Goal: Task Accomplishment & Management: Use online tool/utility

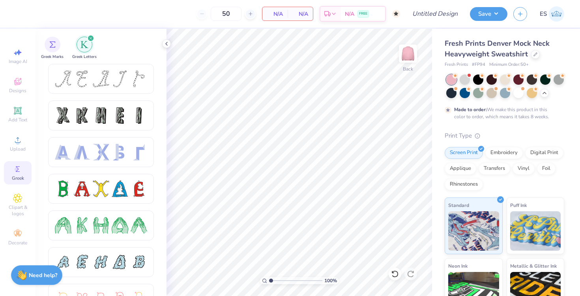
click at [91, 38] on icon "filter for Greek Letters" at bounding box center [91, 38] width 2 height 2
click at [89, 37] on icon "filter for Greek Letters" at bounding box center [90, 38] width 3 height 3
click at [91, 38] on icon "filter for Greek Letters" at bounding box center [91, 38] width 2 height 2
click at [60, 46] on div "Greek Marks" at bounding box center [52, 47] width 22 height 23
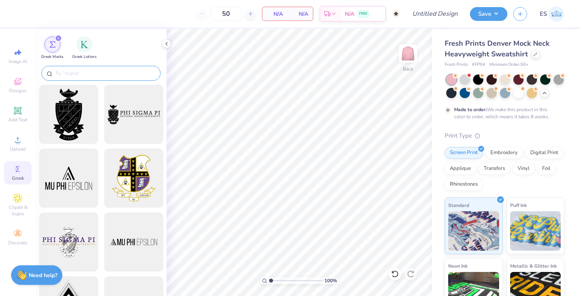
click at [100, 74] on input "text" at bounding box center [104, 73] width 101 height 8
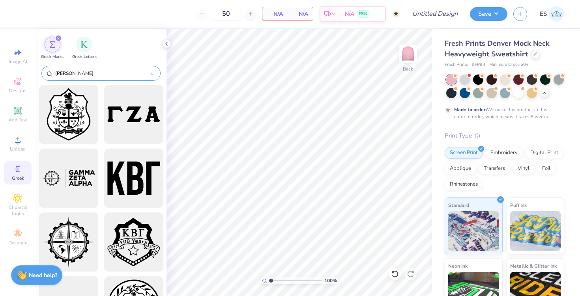
type input "gamma"
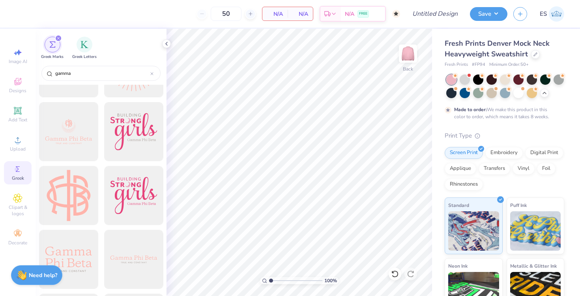
scroll to position [1569, 0]
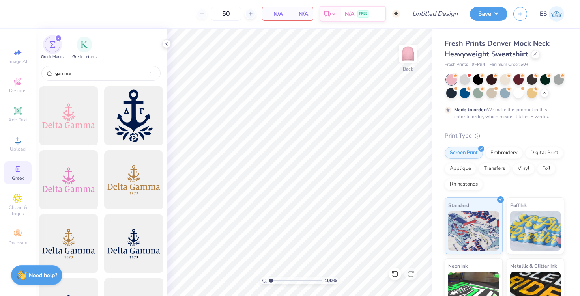
scroll to position [2814, 0]
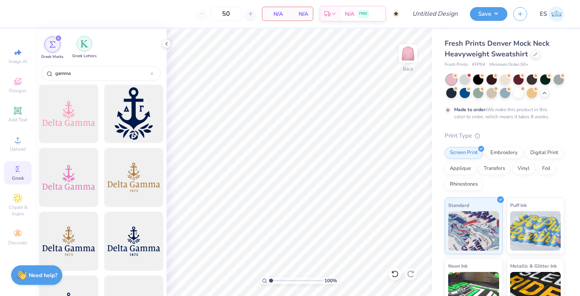
type input "gamma"
click at [81, 38] on div "filter for Greek Letters" at bounding box center [85, 44] width 16 height 16
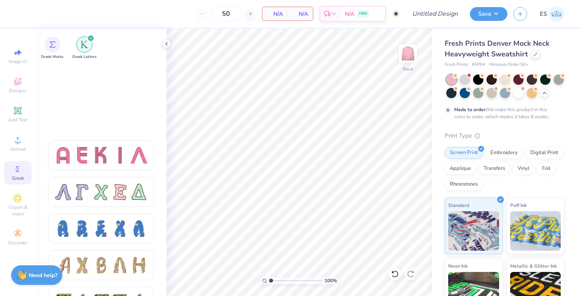
scroll to position [0, 0]
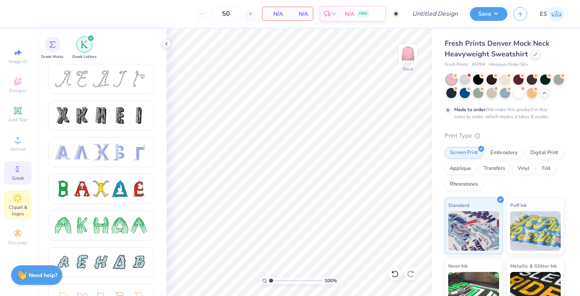
click at [18, 206] on span "Clipart & logos" at bounding box center [18, 210] width 28 height 13
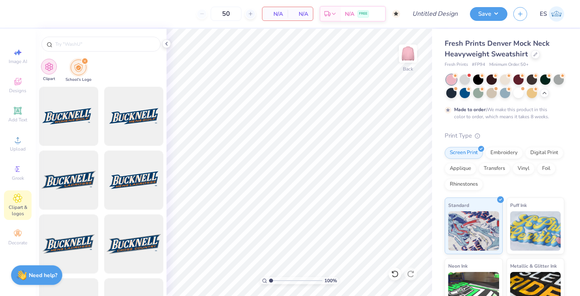
click at [52, 67] on img "filter for Clipart" at bounding box center [49, 66] width 9 height 9
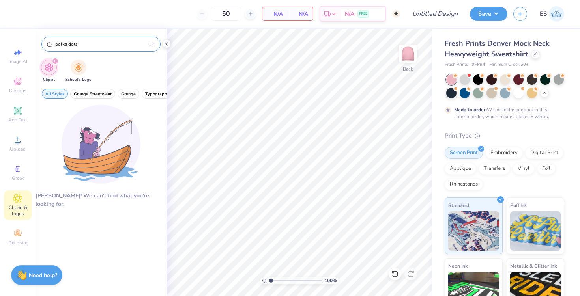
drag, startPoint x: 83, startPoint y: 44, endPoint x: 55, endPoint y: 44, distance: 27.6
click at [55, 44] on input "polka dots" at bounding box center [102, 44] width 96 height 8
type input "gamma"
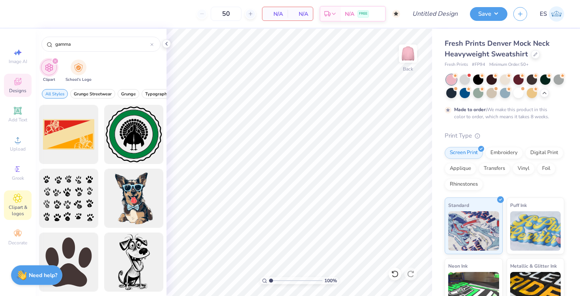
click at [16, 88] on span "Designs" at bounding box center [17, 91] width 17 height 6
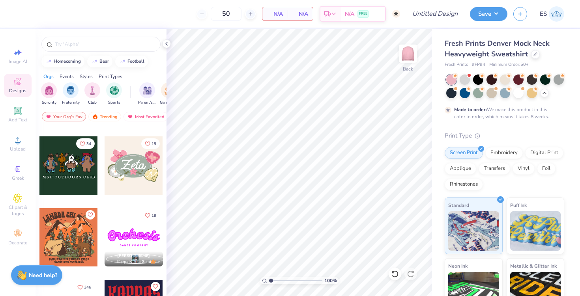
scroll to position [567, 0]
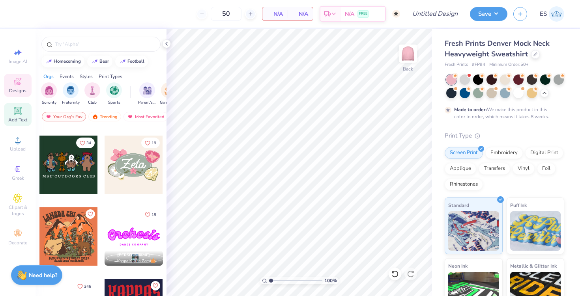
click at [21, 115] on icon at bounding box center [17, 110] width 9 height 9
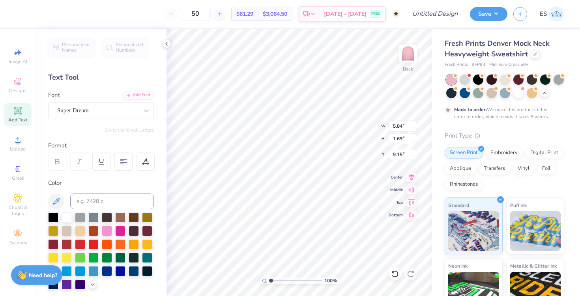
click at [122, 101] on div "Font Super Dream" at bounding box center [101, 105] width 106 height 28
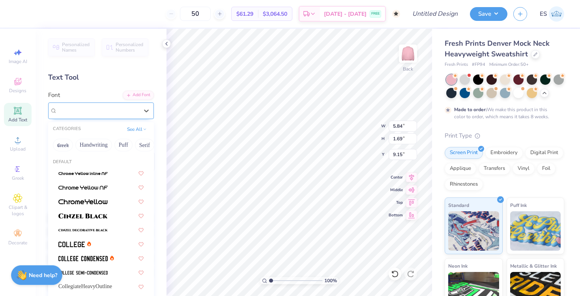
click at [124, 112] on div "Super Dream" at bounding box center [97, 111] width 83 height 12
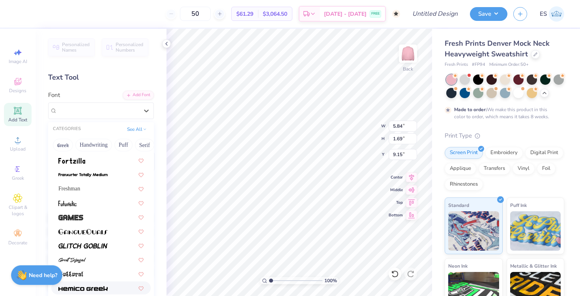
scroll to position [264, 0]
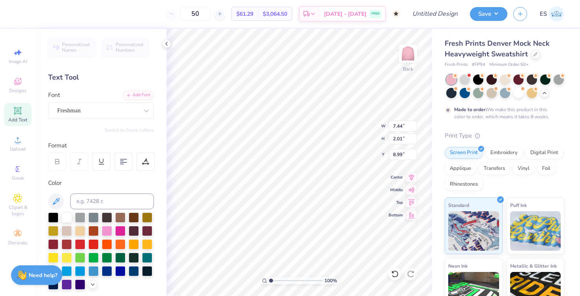
type textarea "T"
click at [19, 109] on icon at bounding box center [18, 111] width 6 height 6
click at [18, 112] on icon at bounding box center [18, 111] width 6 height 6
click at [126, 114] on div "Super Dream" at bounding box center [97, 111] width 83 height 12
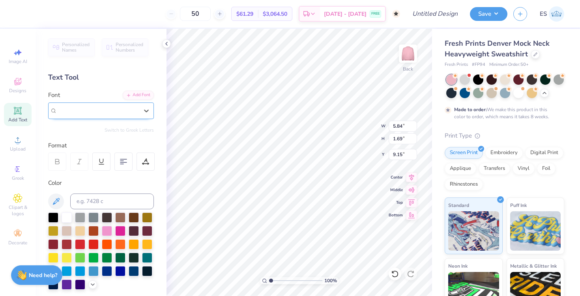
click at [126, 114] on div "Super Dream" at bounding box center [97, 110] width 81 height 9
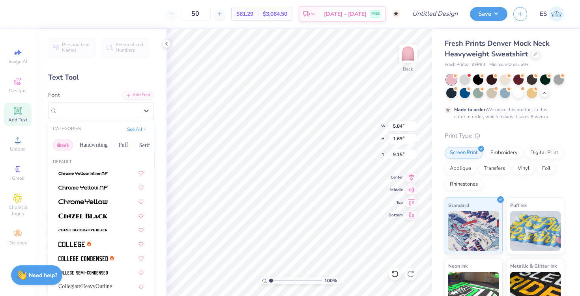
click at [66, 142] on button "Greek" at bounding box center [63, 145] width 20 height 13
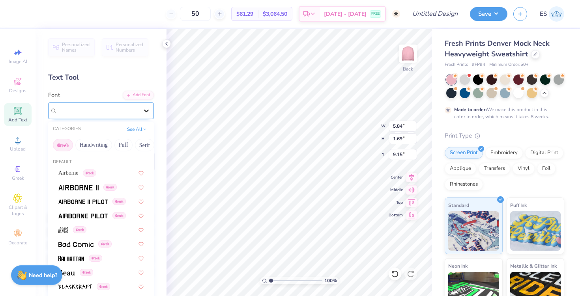
click at [144, 106] on div at bounding box center [146, 111] width 14 height 14
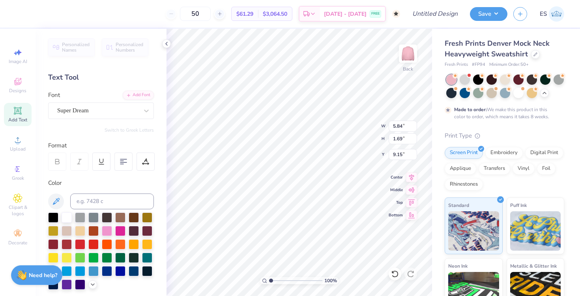
click at [143, 134] on div "Personalized Names Personalized Numbers Text Tool Add Font Font Super Dream Swi…" at bounding box center [101, 163] width 131 height 268
click at [137, 111] on div "Super Dream" at bounding box center [97, 111] width 83 height 12
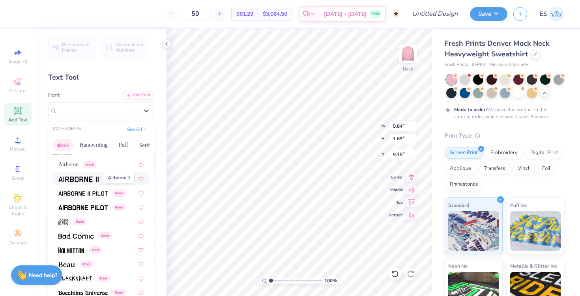
scroll to position [11, 0]
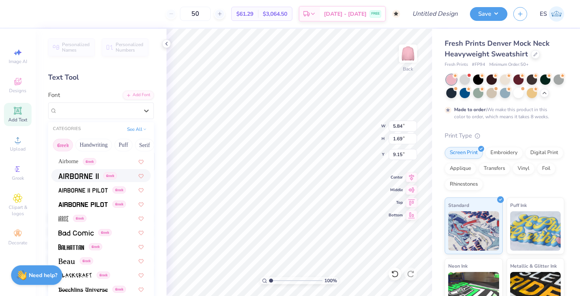
click at [86, 174] on img at bounding box center [78, 177] width 40 height 6
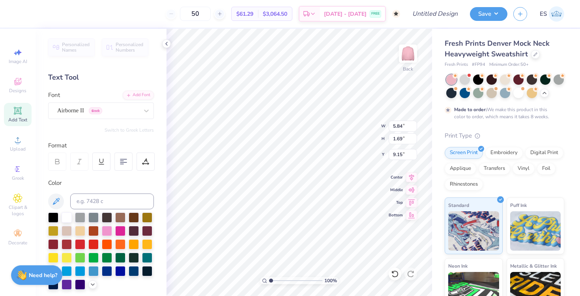
type input "5.47"
type input "1.77"
type input "9.12"
click at [119, 131] on button "Switch to Greek Letters" at bounding box center [129, 130] width 49 height 6
click at [131, 131] on button "Switch to Normal Letters" at bounding box center [127, 130] width 53 height 6
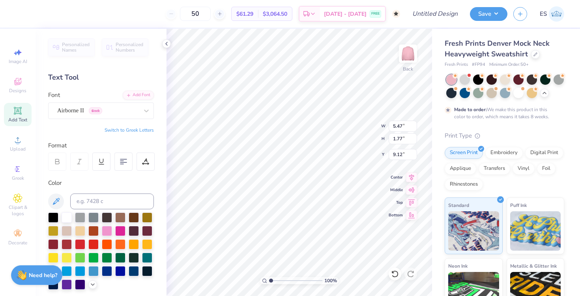
click at [132, 131] on button "Switch to Greek Letters" at bounding box center [129, 130] width 49 height 6
type input "5.55"
type input "12.88"
type textarea "γφβ"
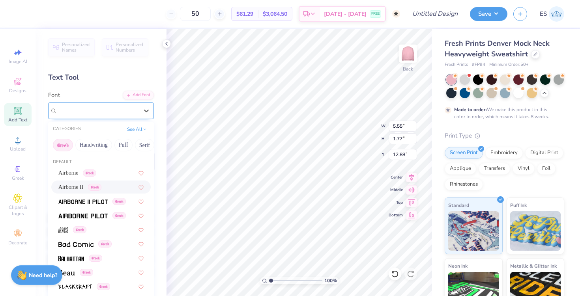
click at [124, 109] on div "Airborne II Greek" at bounding box center [97, 111] width 83 height 12
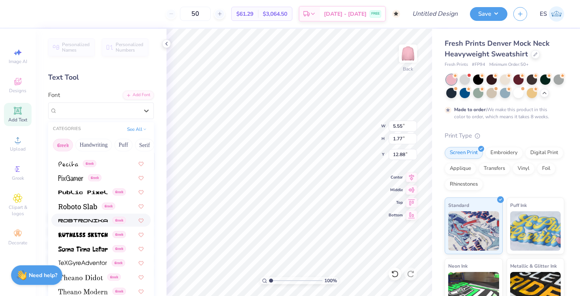
scroll to position [477, 0]
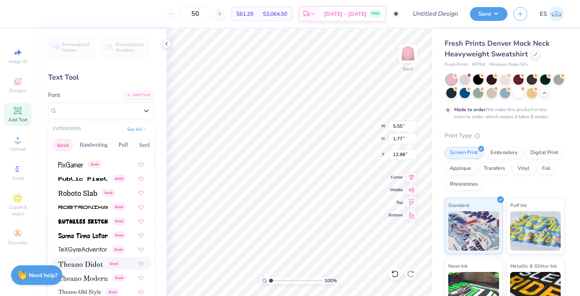
click at [104, 265] on div "Greek" at bounding box center [89, 264] width 62 height 8
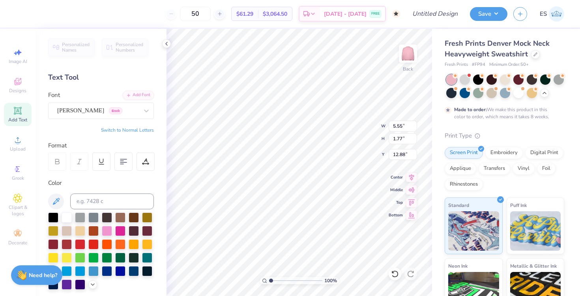
type input "5.84"
type input "1.69"
type input "9.15"
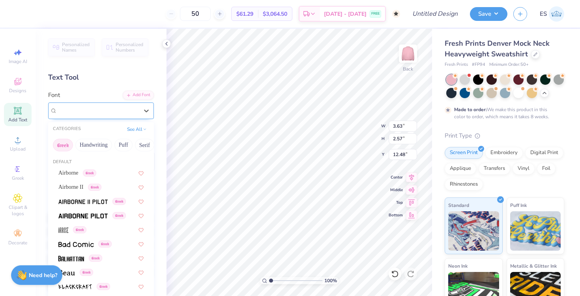
click at [118, 110] on div "Theano Didot Greek" at bounding box center [97, 111] width 83 height 12
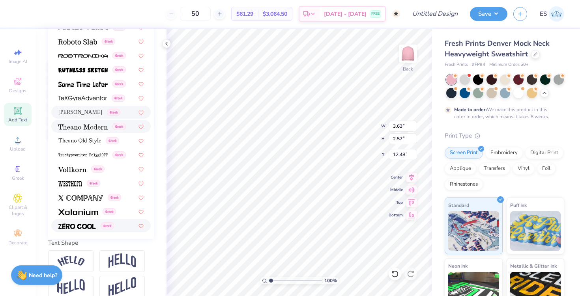
scroll to position [162, 0]
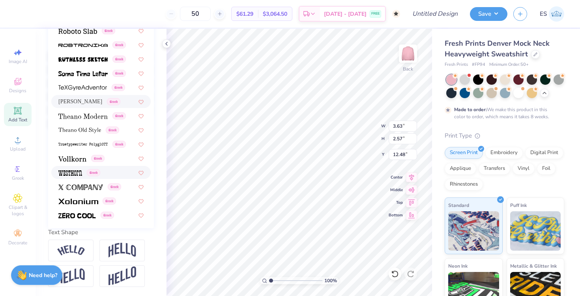
click at [86, 167] on div "Greek" at bounding box center [100, 172] width 99 height 13
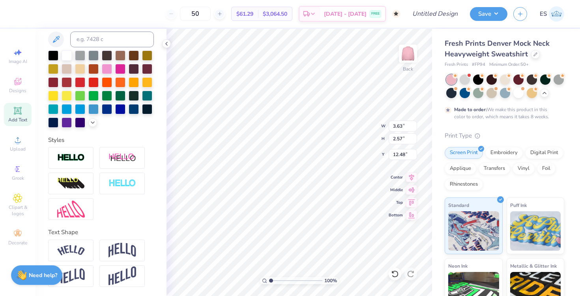
type input "2.87"
type input "1.98"
type input "12.77"
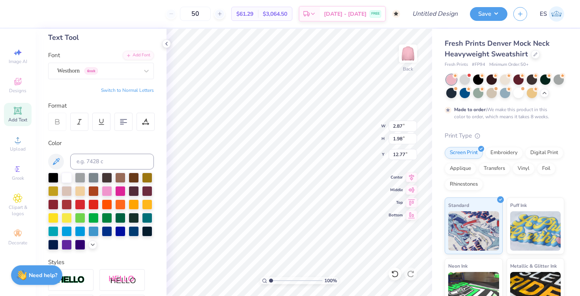
scroll to position [31, 0]
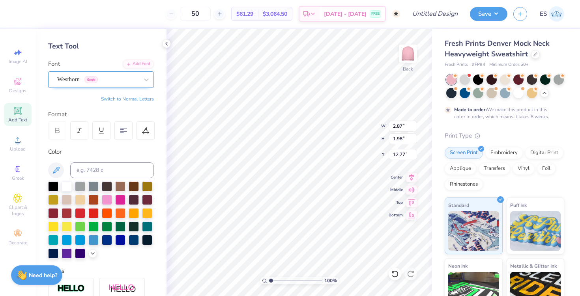
click at [105, 82] on div "Westhorn Greek" at bounding box center [97, 79] width 83 height 12
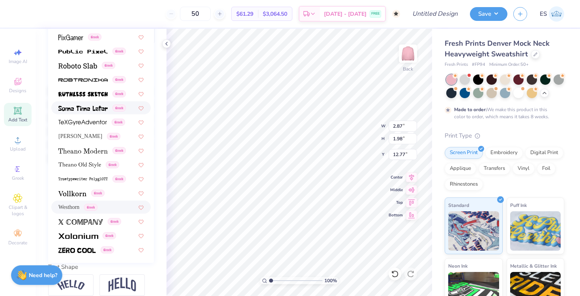
scroll to position [127, 0]
click at [100, 196] on span "Greek" at bounding box center [97, 194] width 13 height 7
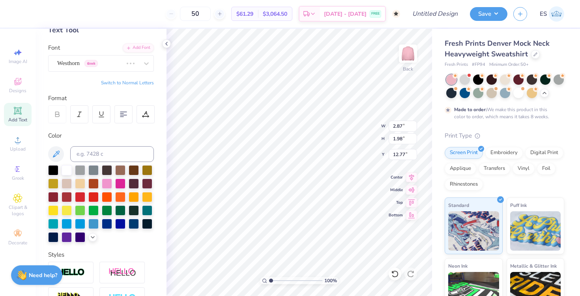
scroll to position [48, 0]
type input "4.05"
type input "2.33"
type input "12.60"
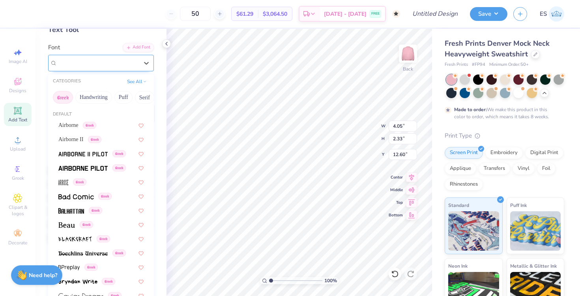
click at [108, 58] on div at bounding box center [97, 63] width 81 height 11
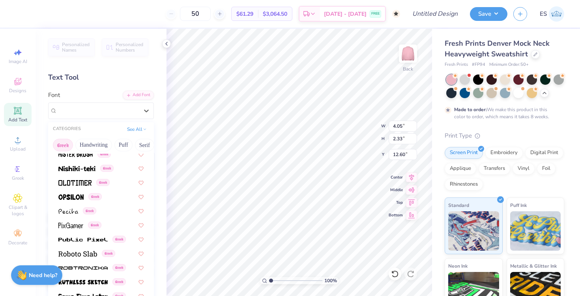
scroll to position [477, 0]
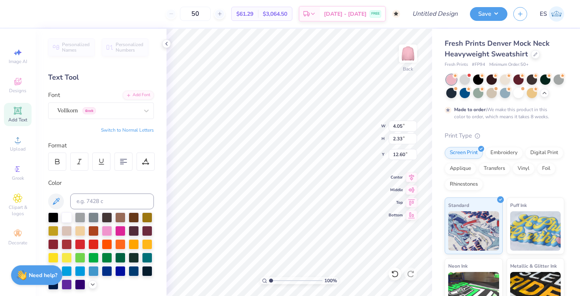
type textarea "ΓΦΒ"
click at [59, 162] on icon at bounding box center [58, 163] width 4 height 2
click at [467, 168] on div "Applique" at bounding box center [461, 168] width 32 height 12
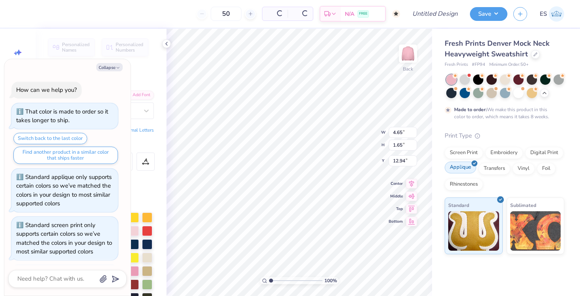
type textarea "x"
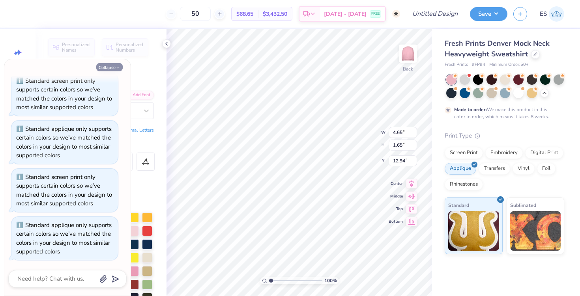
click at [111, 68] on button "Collapse" at bounding box center [109, 67] width 26 height 8
type textarea "x"
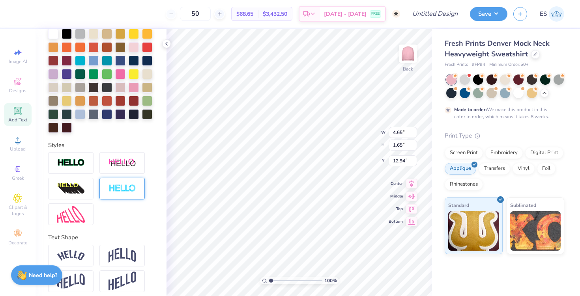
scroll to position [189, 0]
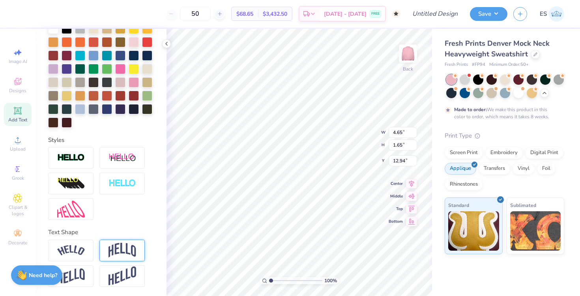
click at [129, 250] on img at bounding box center [123, 250] width 28 height 15
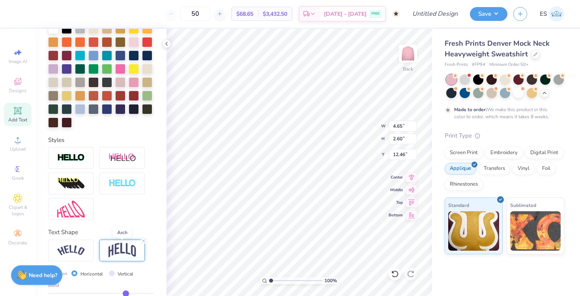
type input "2.60"
type input "12.46"
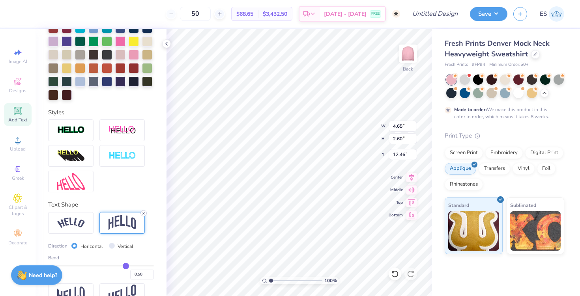
scroll to position [235, 0]
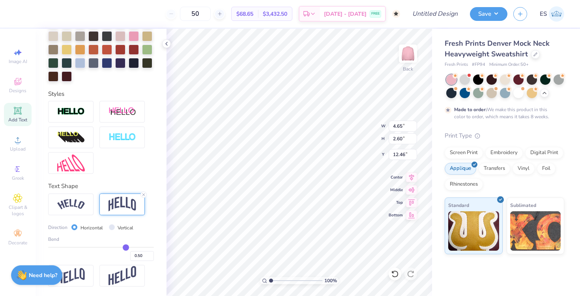
type input "0.51"
type input "0.5"
type input "0.50"
type input "0.49"
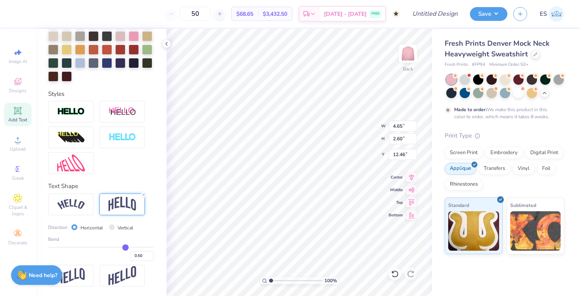
type input "0.49"
type input "0.47"
type input "0.46"
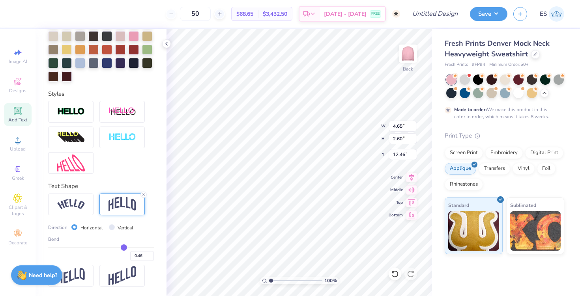
type input "0.44"
type input "0.41"
type input "0.39"
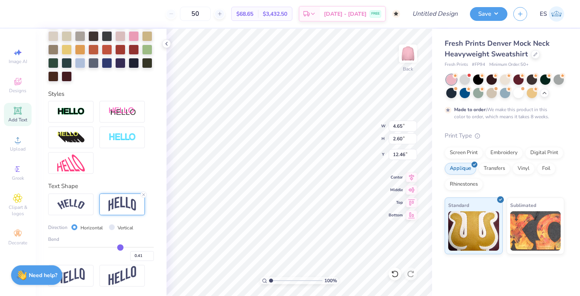
type input "0.39"
type input "0.37"
type input "0.34"
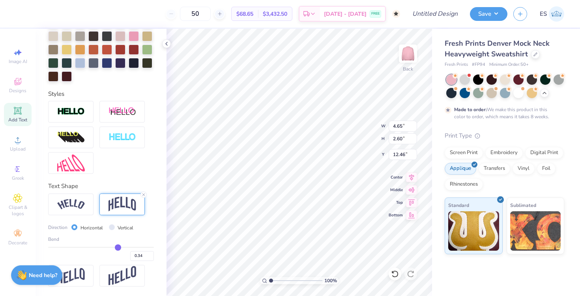
type input "0.33"
type input "0.31"
type input "0.29"
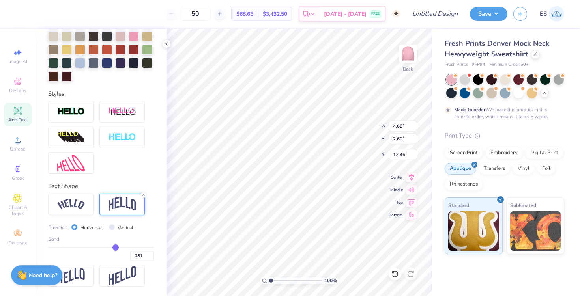
type input "0.29"
type input "0.28"
type input "0.27"
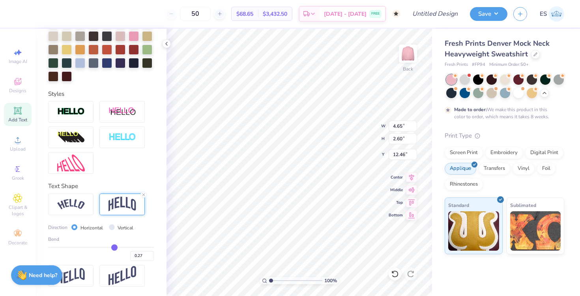
type input "0.26"
type input "0.25"
type input "0.24"
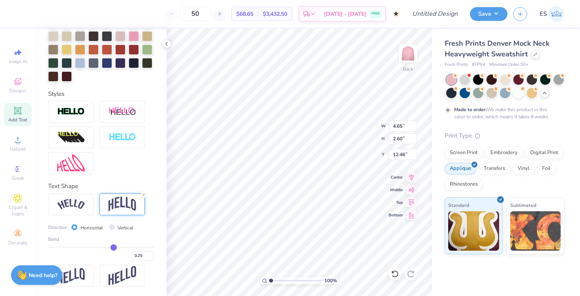
type input "0.24"
type input "0.23"
type input "0.22"
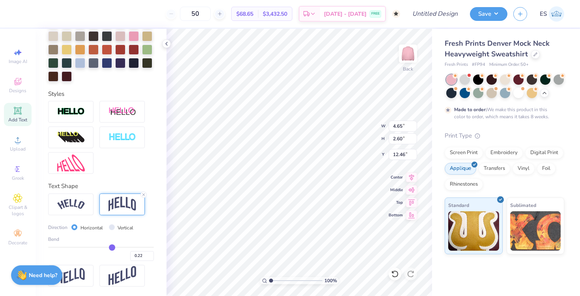
type input "0.21"
type input "0.2"
type input "0.20"
type input "0.19"
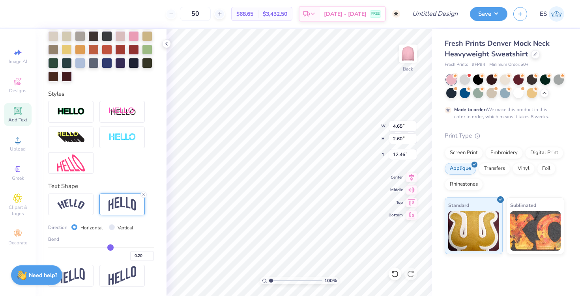
type input "0.19"
type input "0.18"
type input "0.17"
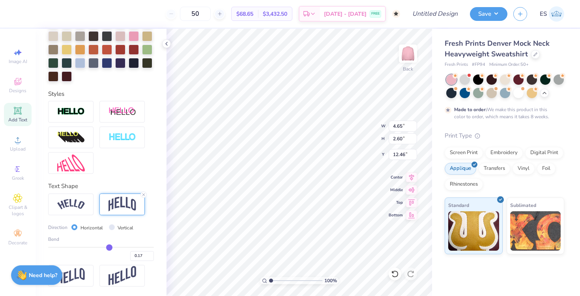
drag, startPoint x: 126, startPoint y: 248, endPoint x: 110, endPoint y: 247, distance: 16.6
type input "0.17"
click at [109, 247] on input "range" at bounding box center [101, 247] width 106 height 1
type input "1.96"
type input "12.78"
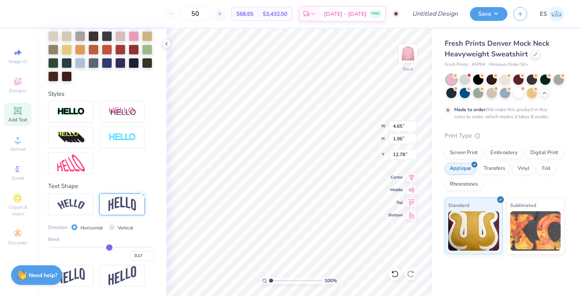
type input "10.03"
type input "4.22"
type input "3.00"
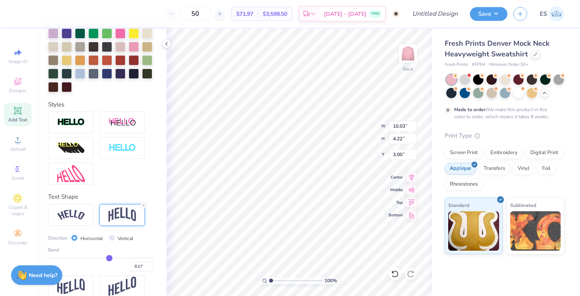
scroll to position [218, 0]
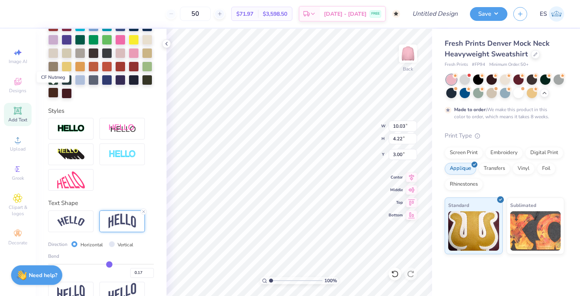
click at [49, 88] on div at bounding box center [53, 93] width 10 height 10
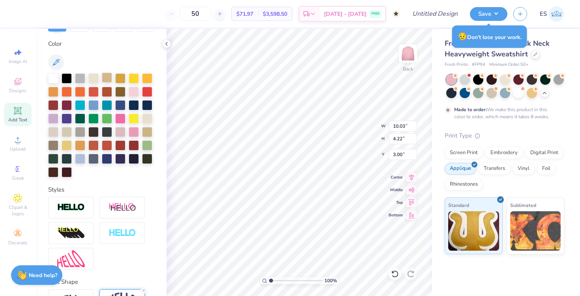
scroll to position [0, 0]
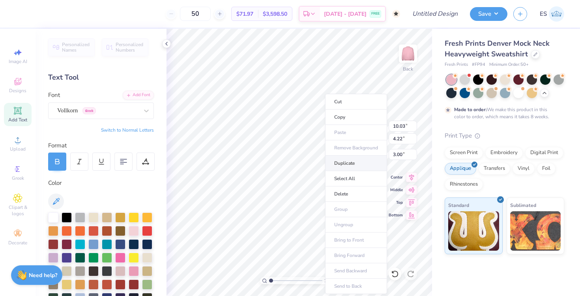
click at [348, 162] on li "Duplicate" at bounding box center [356, 163] width 62 height 15
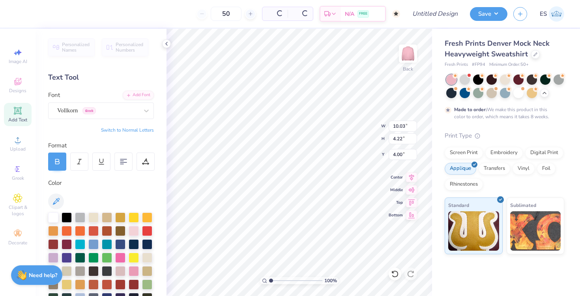
type input "4.00"
type input "10.66"
type input "4.49"
type input "2.73"
click at [52, 213] on div at bounding box center [53, 217] width 10 height 10
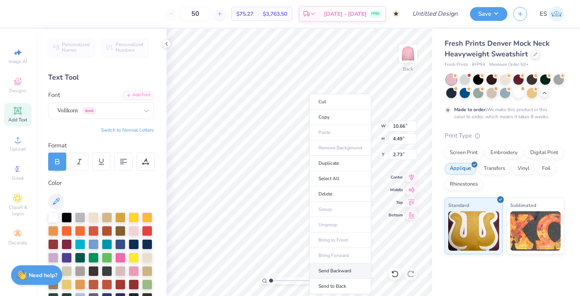
click at [328, 268] on li "Send Backward" at bounding box center [340, 271] width 62 height 15
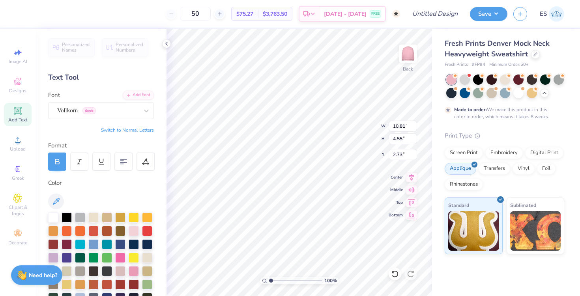
type input "10.81"
type input "4.55"
type input "10.03"
type input "4.22"
type input "6.03"
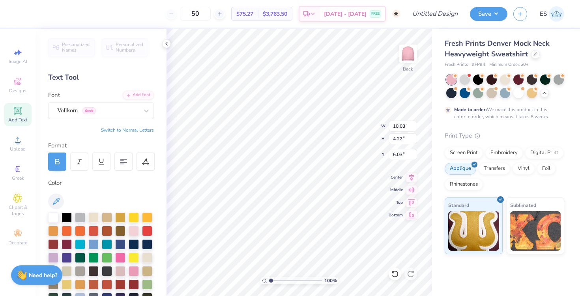
type input "10.81"
type input "4.55"
type input "2.74"
type input "3.54"
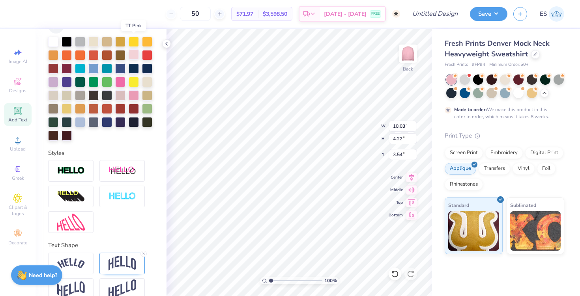
scroll to position [189, 0]
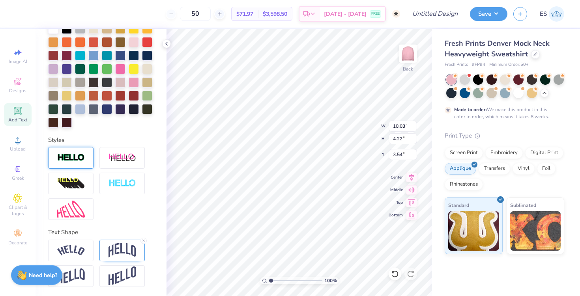
click at [74, 160] on img at bounding box center [71, 158] width 28 height 9
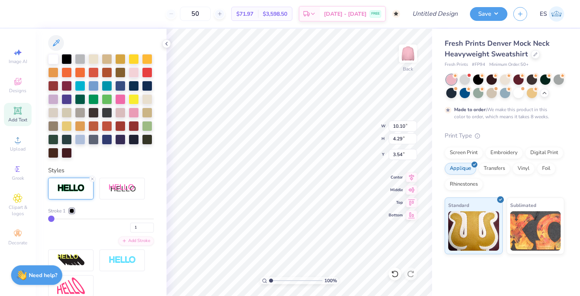
type input "10.10"
type input "4.29"
type input "3.50"
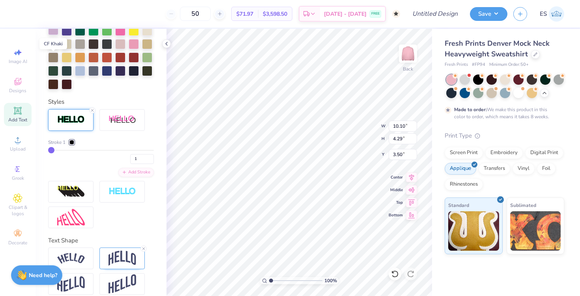
scroll to position [259, 0]
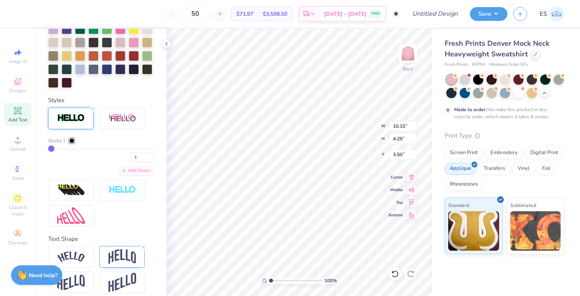
type input "3"
type input "2"
type input "3"
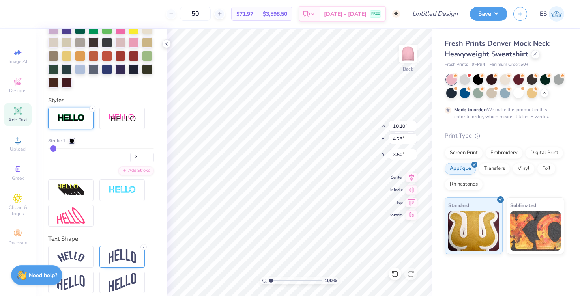
type input "3"
type input "4"
type input "5"
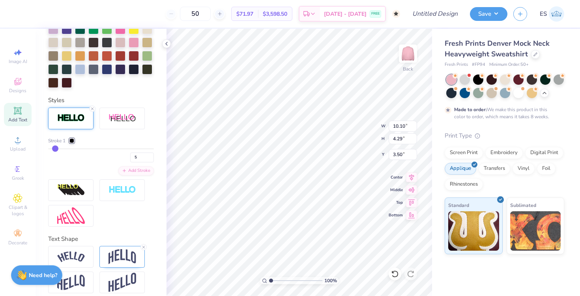
type input "6"
type input "7"
type input "8"
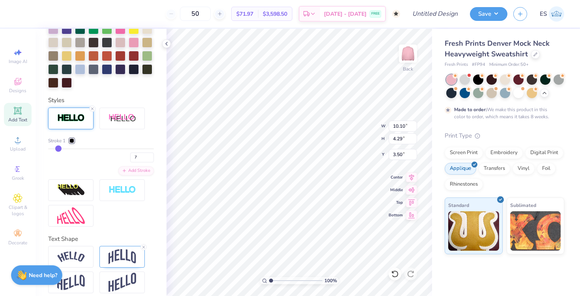
type input "8"
type input "9"
type input "10"
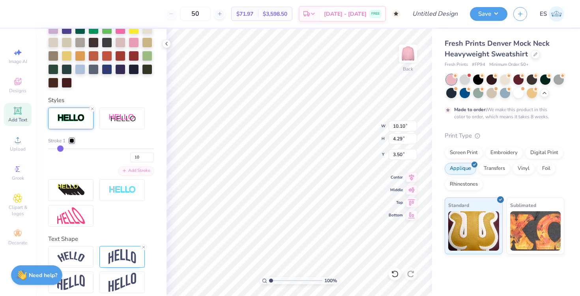
type input "11"
type input "12"
type input "13"
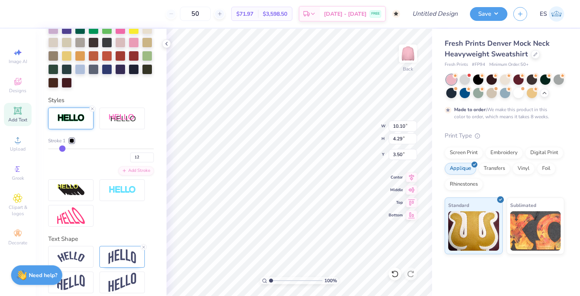
type input "13"
type input "15"
type input "16"
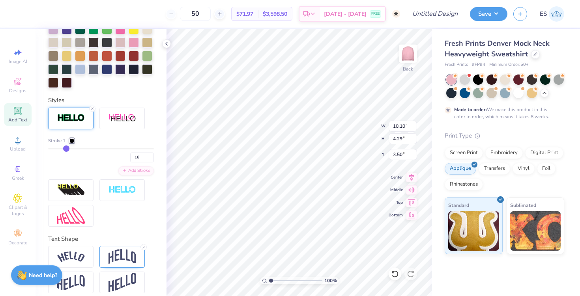
type input "18"
type input "20"
type input "22"
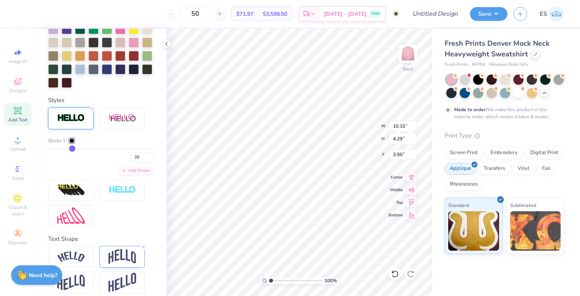
type input "22"
type input "24"
type input "26"
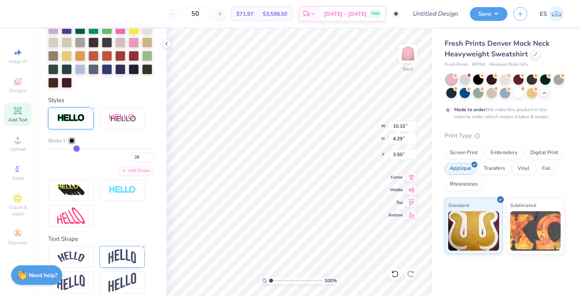
type input "28"
type input "29"
type input "31"
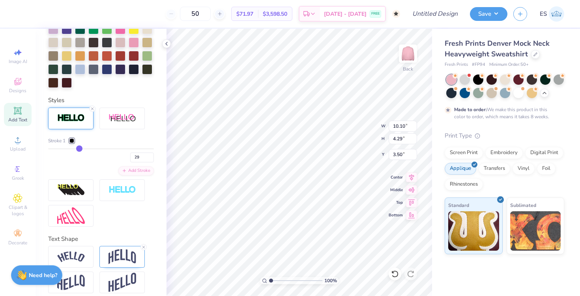
type input "31"
type input "32"
type input "34"
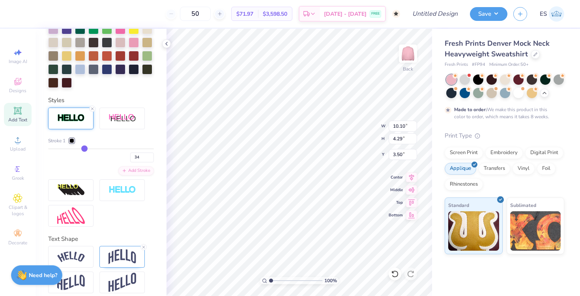
type input "36"
type input "37"
drag, startPoint x: 52, startPoint y: 148, endPoint x: 87, endPoint y: 154, distance: 34.7
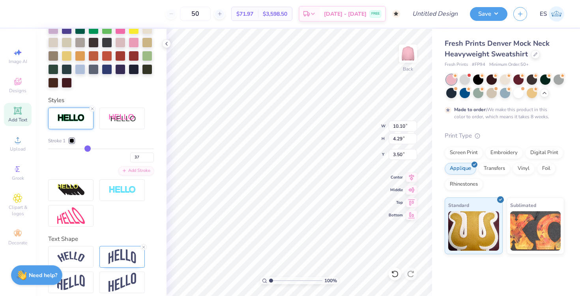
type input "37"
click at [87, 150] on input "range" at bounding box center [101, 148] width 106 height 1
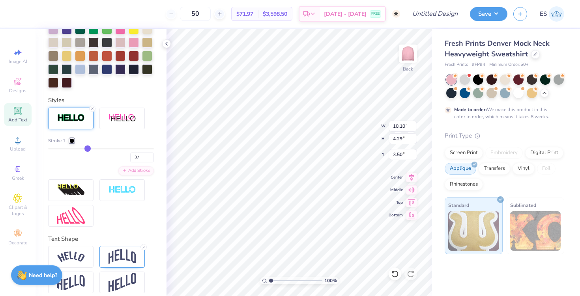
type input "12.57"
type input "6.76"
type input "2.27"
type input "36"
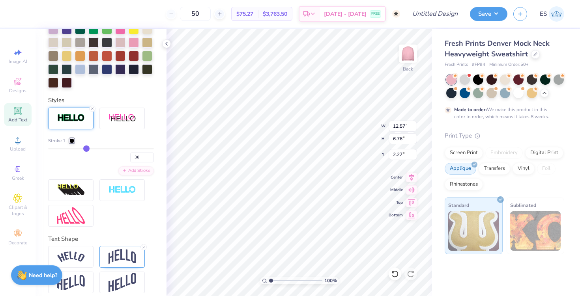
type input "34"
type input "32"
type input "30"
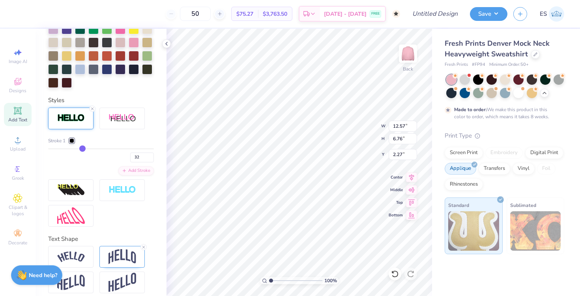
type input "30"
type input "27"
type input "26"
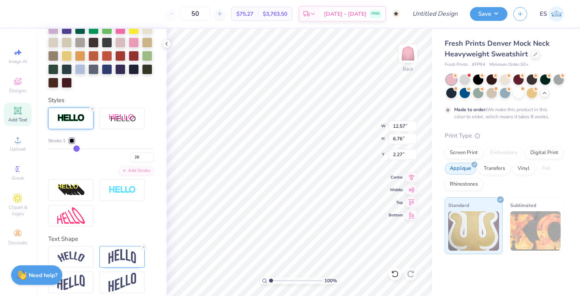
type input "24"
type input "23"
type input "21"
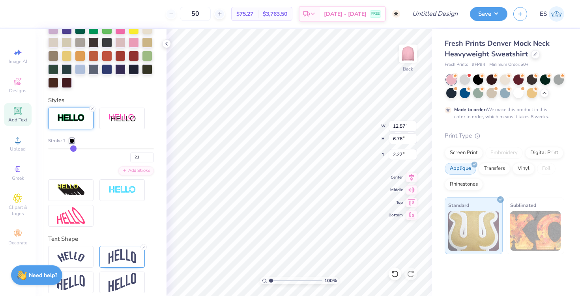
type input "21"
type input "20"
type input "19"
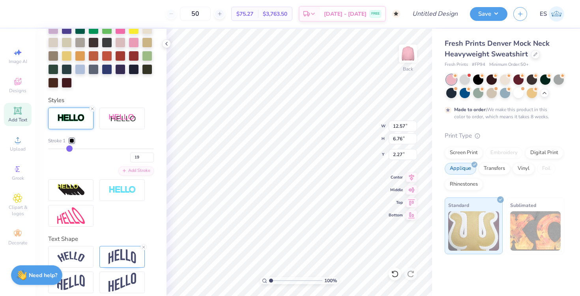
drag, startPoint x: 88, startPoint y: 150, endPoint x: 69, endPoint y: 149, distance: 18.6
type input "19"
click at [69, 149] on input "range" at bounding box center [101, 148] width 106 height 1
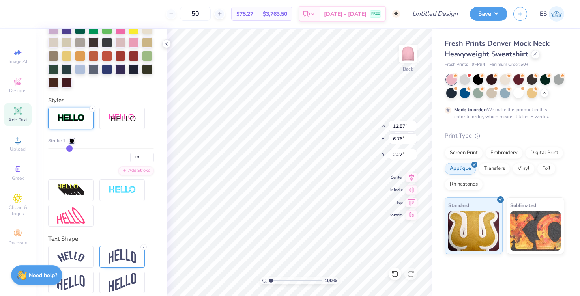
type input "11.33"
type input "5.52"
type input "2.89"
type input "18"
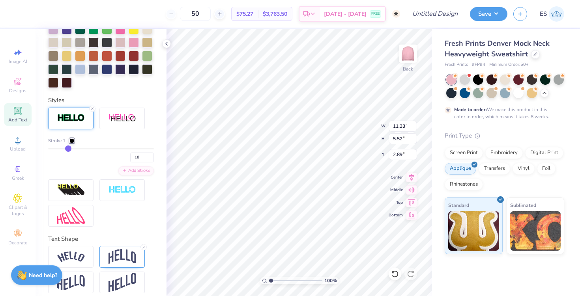
type input "17"
type input "16"
type input "15"
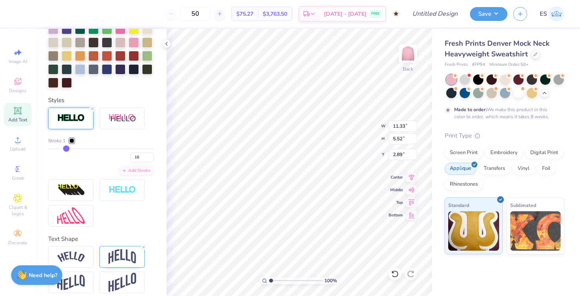
type input "15"
type input "14"
type input "13"
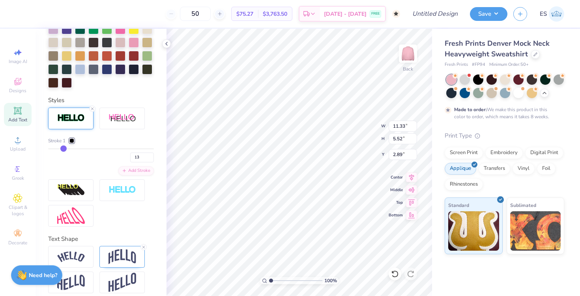
type input "12"
type input "11"
type input "10"
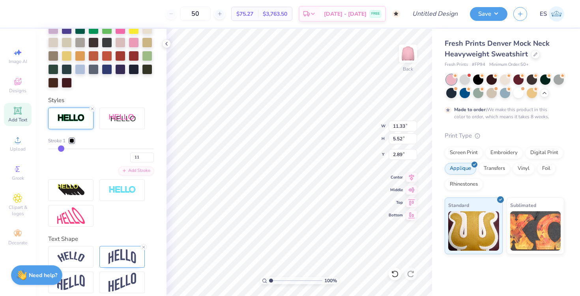
type input "10"
type input "9"
type input "8"
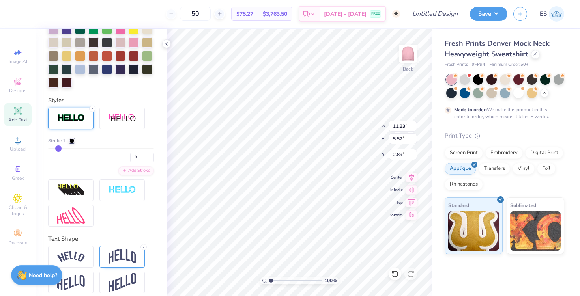
type input "7"
type input "6"
drag, startPoint x: 69, startPoint y: 149, endPoint x: 56, endPoint y: 147, distance: 13.2
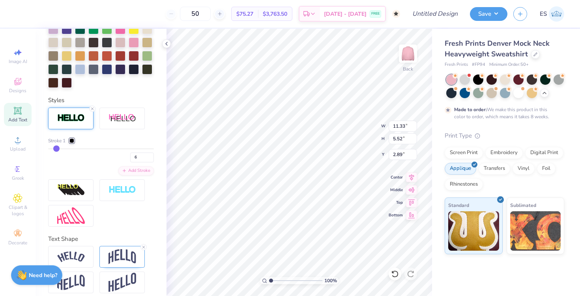
type input "6"
click at [56, 148] on input "range" at bounding box center [101, 148] width 106 height 1
type input "10.44"
type input "4.63"
type input "3.33"
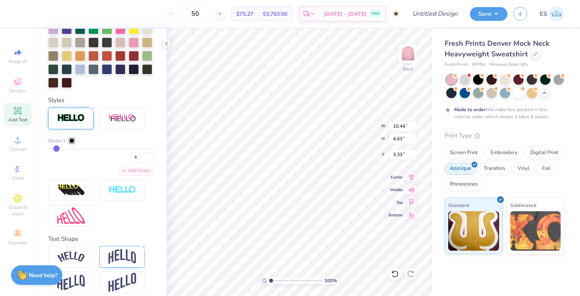
type input "5"
type input "4"
type input "3"
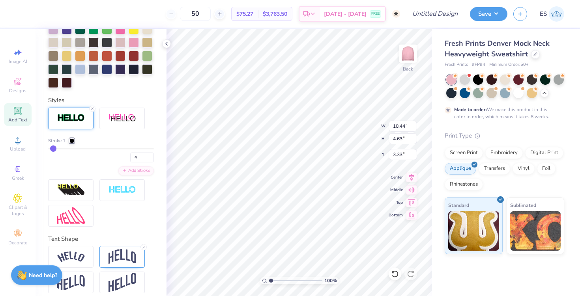
type input "3"
type input "2"
type input "1"
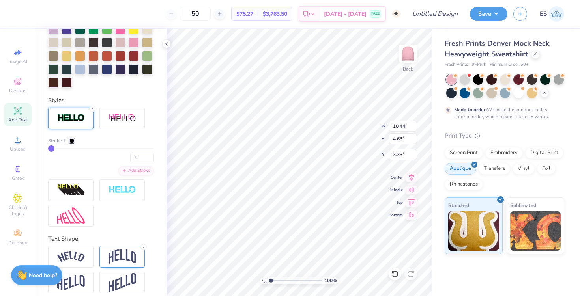
drag, startPoint x: 56, startPoint y: 147, endPoint x: 51, endPoint y: 147, distance: 5.1
type input "1"
click at [51, 148] on input "range" at bounding box center [101, 148] width 106 height 1
type input "10.10"
type input "4.29"
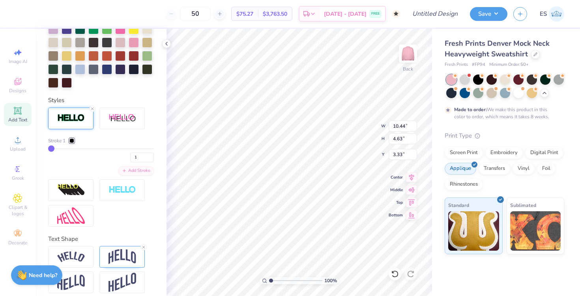
type input "3.50"
type input "2"
click at [52, 148] on input "range" at bounding box center [101, 148] width 106 height 1
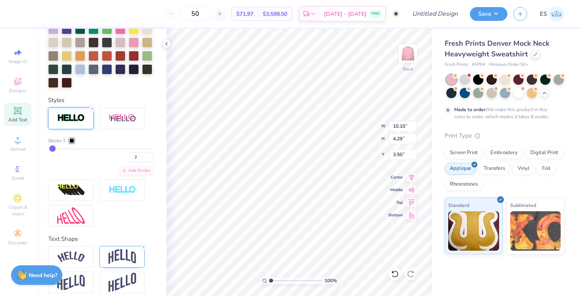
type input "10.17"
type input "4.36"
type input "3.47"
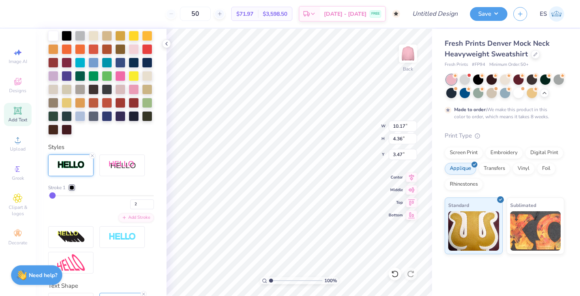
scroll to position [208, 0]
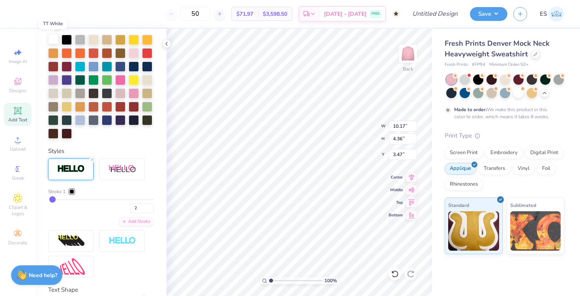
click at [53, 40] on div at bounding box center [53, 39] width 10 height 10
click at [54, 132] on div at bounding box center [53, 133] width 10 height 10
click at [73, 193] on div at bounding box center [71, 191] width 5 height 5
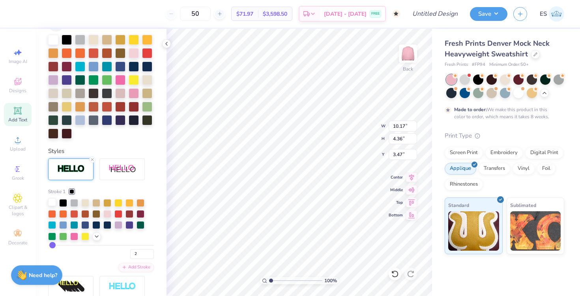
click at [49, 203] on div at bounding box center [52, 202] width 8 height 8
click at [97, 257] on div "2" at bounding box center [101, 252] width 106 height 14
click at [152, 181] on div "Stroke 1 2 Add Stroke" at bounding box center [101, 241] width 106 height 165
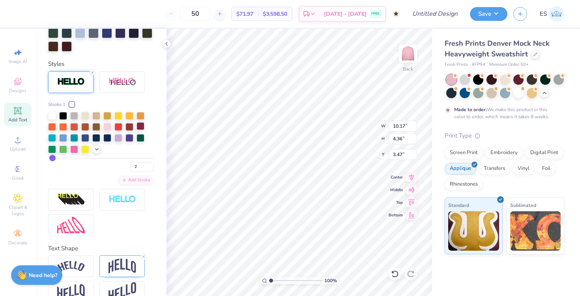
scroll to position [312, 0]
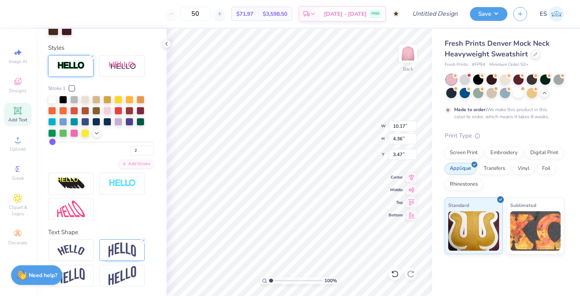
type input "3.00"
click at [167, 45] on polyline at bounding box center [167, 43] width 2 height 3
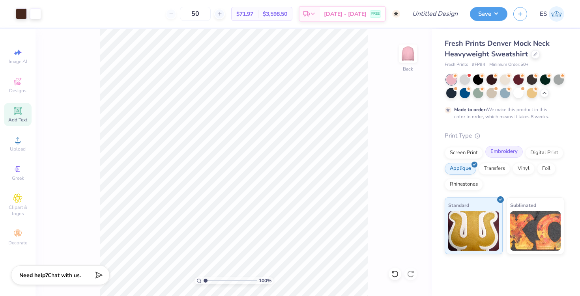
click at [505, 157] on div "Embroidery" at bounding box center [503, 152] width 37 height 12
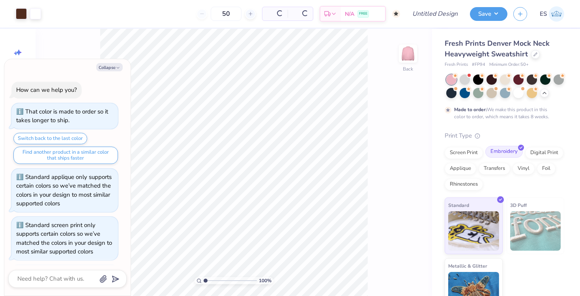
type textarea "x"
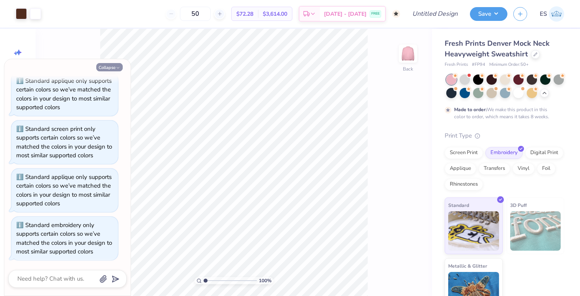
click at [118, 66] on icon "button" at bounding box center [118, 68] width 5 height 5
type textarea "x"
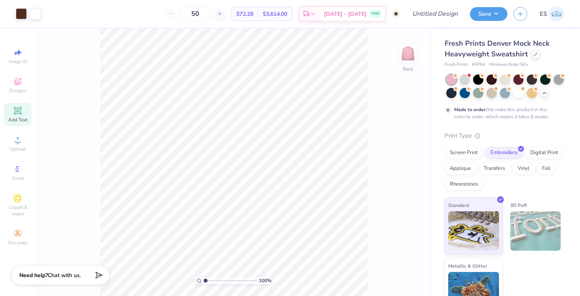
scroll to position [19, 0]
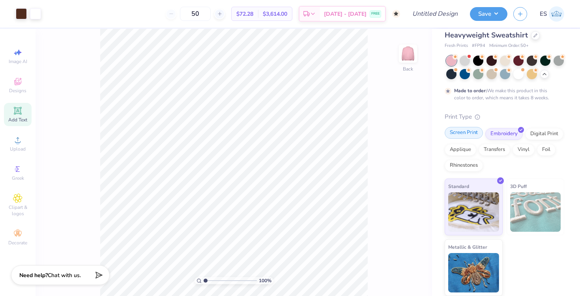
click at [464, 134] on div "Screen Print" at bounding box center [464, 133] width 38 height 12
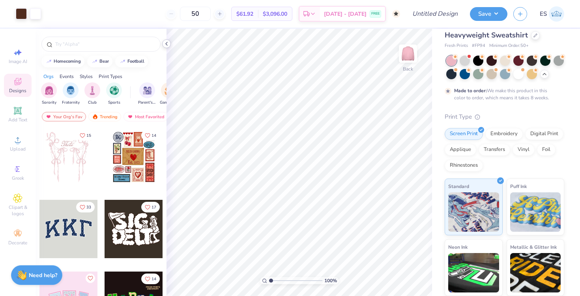
click at [167, 47] on icon at bounding box center [166, 44] width 6 height 6
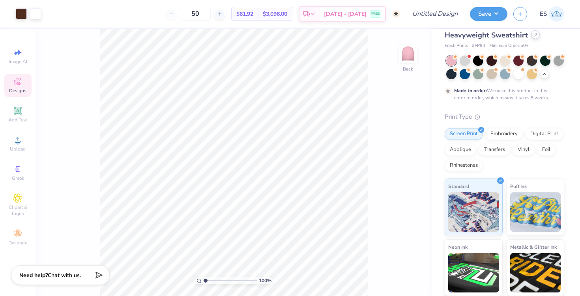
click at [536, 35] on div at bounding box center [535, 34] width 9 height 9
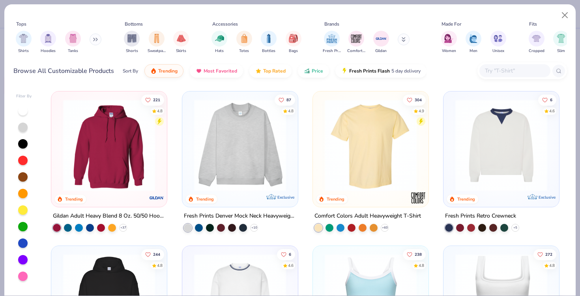
click at [502, 70] on input "text" at bounding box center [514, 70] width 61 height 9
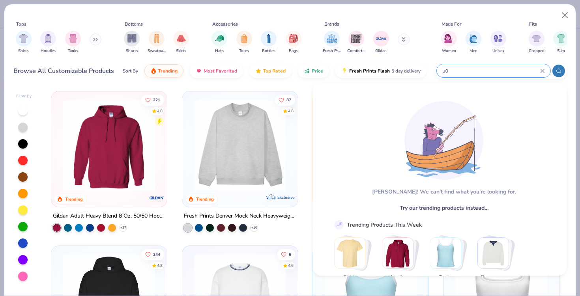
type input "μ"
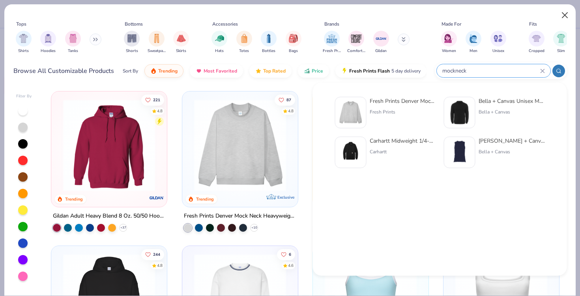
type input "mockneck"
click at [560, 15] on button "Close" at bounding box center [565, 15] width 15 height 15
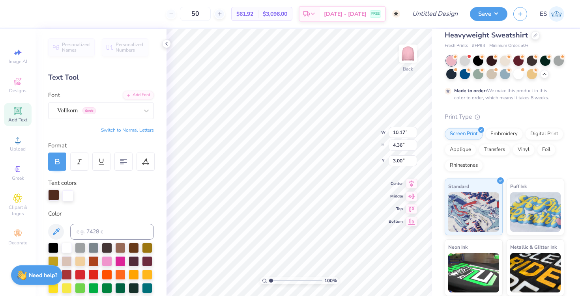
click at [52, 196] on div at bounding box center [53, 195] width 11 height 11
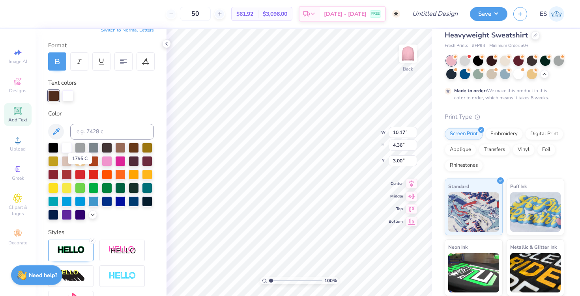
scroll to position [98, 0]
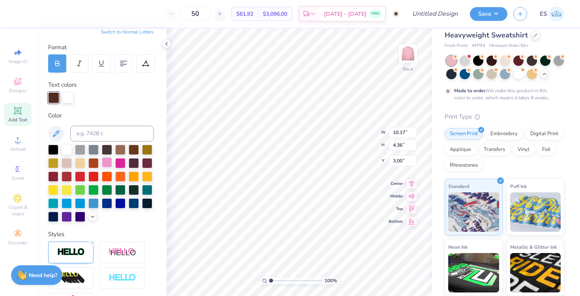
click at [107, 160] on div at bounding box center [107, 162] width 10 height 10
click at [543, 73] on polyline at bounding box center [544, 74] width 3 height 2
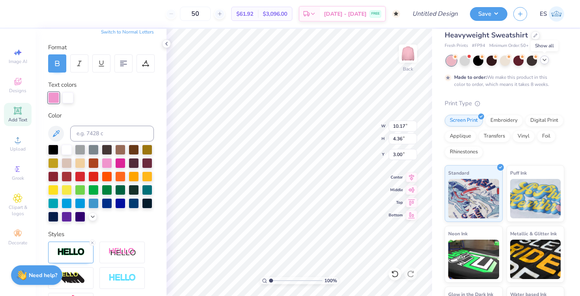
click at [544, 64] on div at bounding box center [544, 60] width 9 height 9
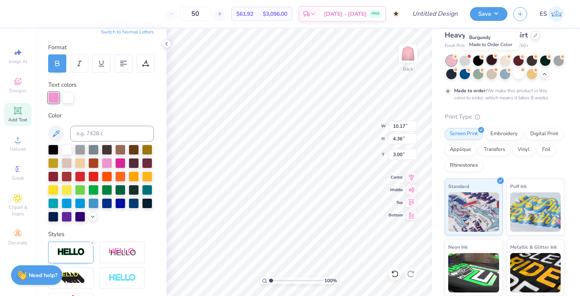
click at [490, 61] on div at bounding box center [492, 60] width 10 height 10
click at [518, 62] on div at bounding box center [518, 60] width 10 height 10
click at [95, 216] on icon at bounding box center [93, 216] width 6 height 6
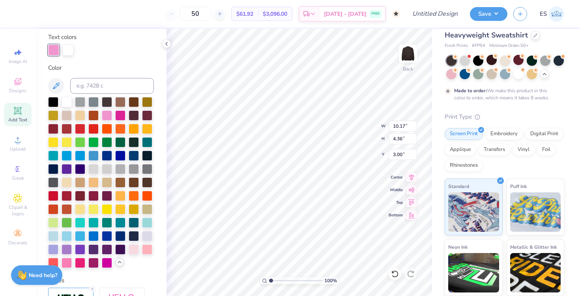
scroll to position [148, 0]
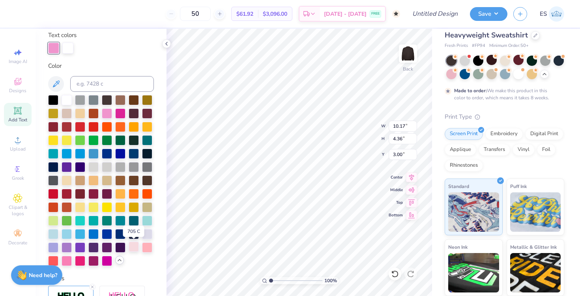
click at [135, 247] on div at bounding box center [134, 247] width 10 height 10
click at [145, 246] on div at bounding box center [147, 247] width 10 height 10
click at [512, 133] on div "Embroidery" at bounding box center [503, 133] width 37 height 12
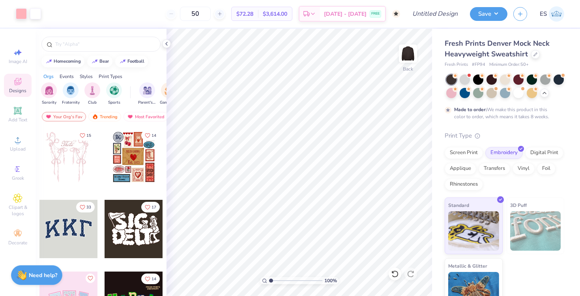
scroll to position [19, 0]
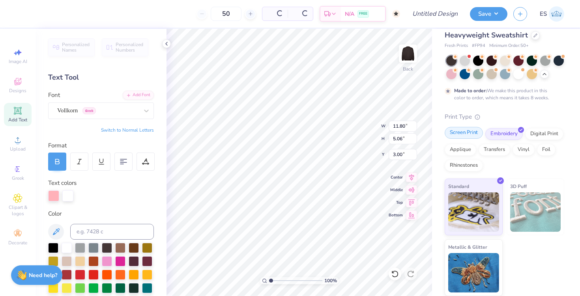
type input "11.80"
type input "5.06"
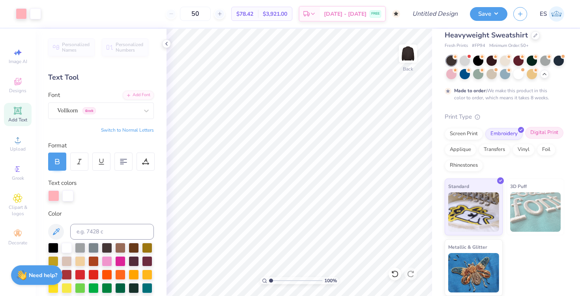
click at [539, 133] on div "Digital Print" at bounding box center [544, 133] width 38 height 12
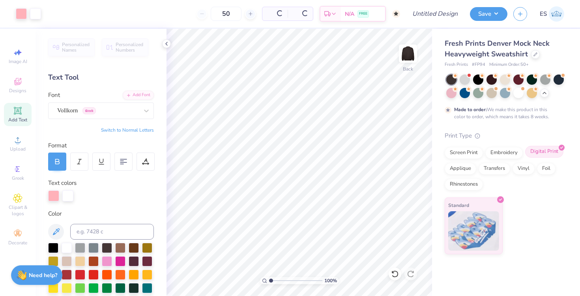
scroll to position [0, 0]
click at [465, 168] on div "Applique" at bounding box center [461, 168] width 32 height 12
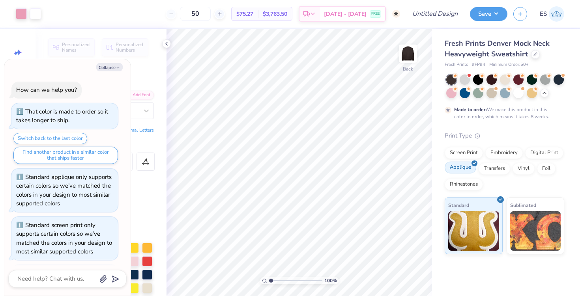
scroll to position [241, 0]
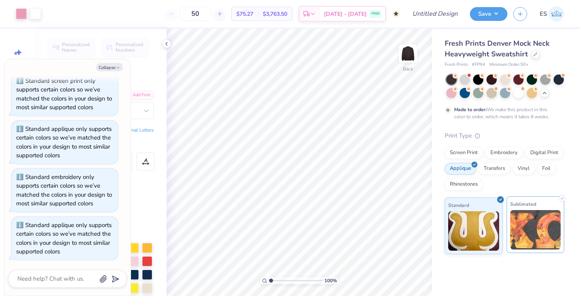
click at [527, 226] on img at bounding box center [535, 229] width 51 height 39
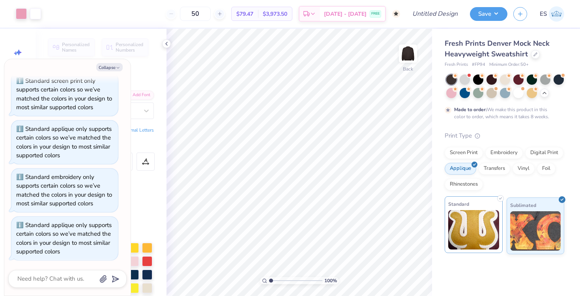
click at [484, 224] on img at bounding box center [473, 229] width 51 height 39
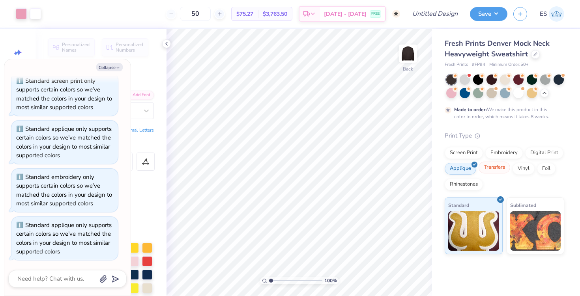
click at [494, 172] on div "Transfers" at bounding box center [495, 168] width 32 height 12
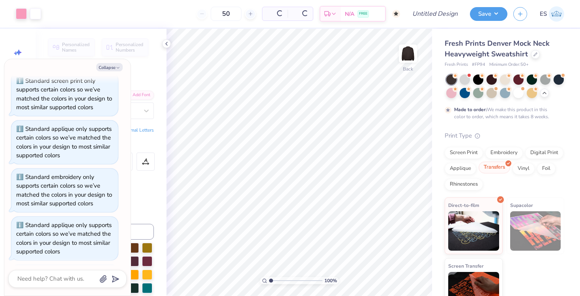
scroll to position [289, 0]
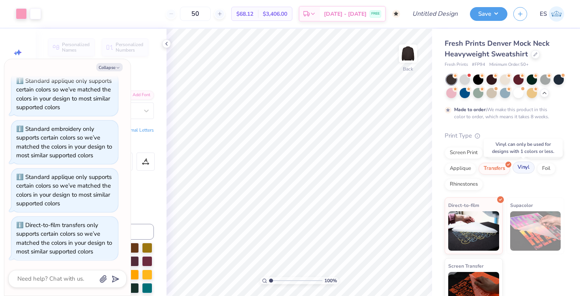
click at [528, 170] on div "Vinyl" at bounding box center [524, 168] width 22 height 12
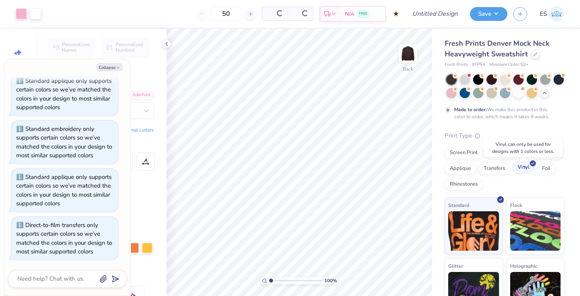
scroll to position [416, 0]
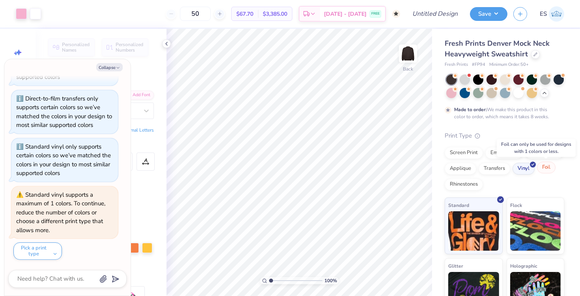
click at [541, 167] on div "Foil" at bounding box center [546, 168] width 19 height 12
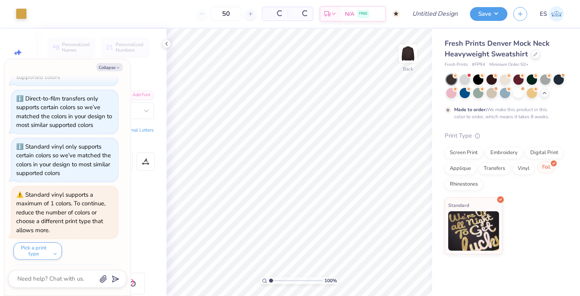
scroll to position [542, 0]
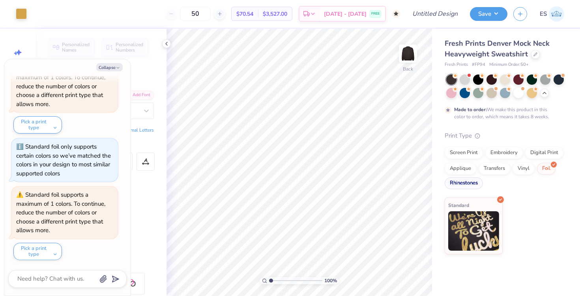
click at [469, 180] on div "Rhinestones" at bounding box center [464, 184] width 38 height 12
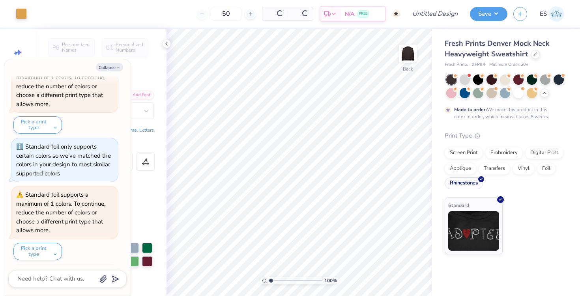
scroll to position [590, 0]
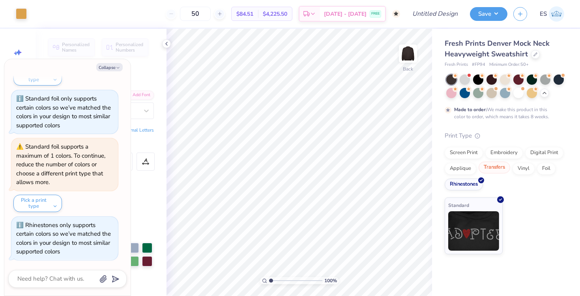
click at [500, 170] on div "Transfers" at bounding box center [495, 168] width 32 height 12
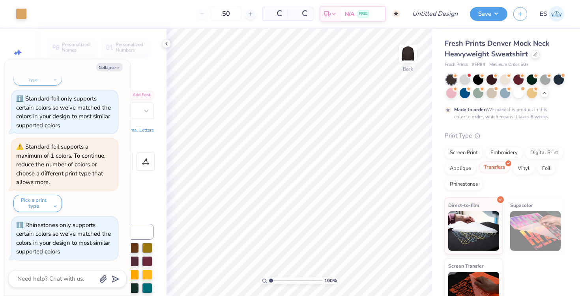
scroll to position [638, 0]
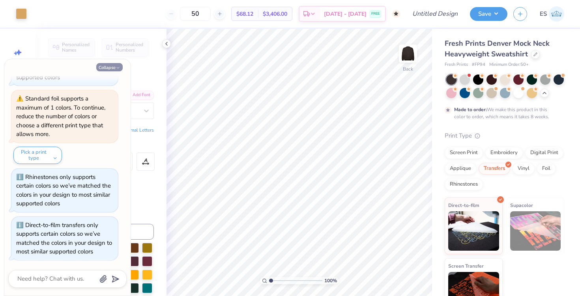
click at [119, 66] on icon "button" at bounding box center [118, 68] width 5 height 5
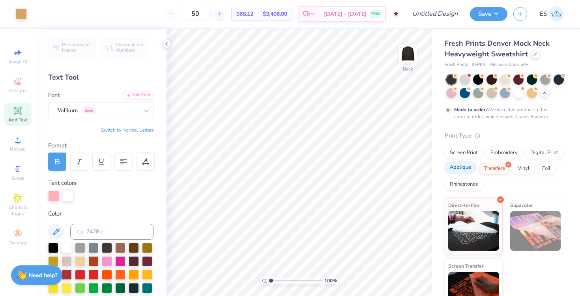
click at [457, 165] on div "Applique" at bounding box center [461, 168] width 32 height 12
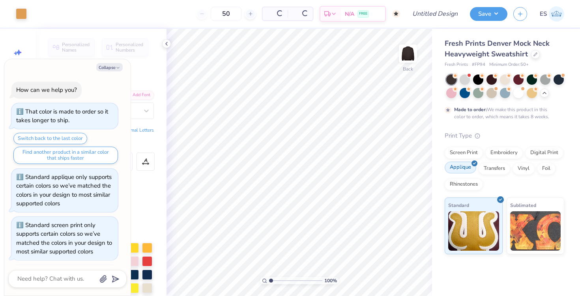
scroll to position [686, 0]
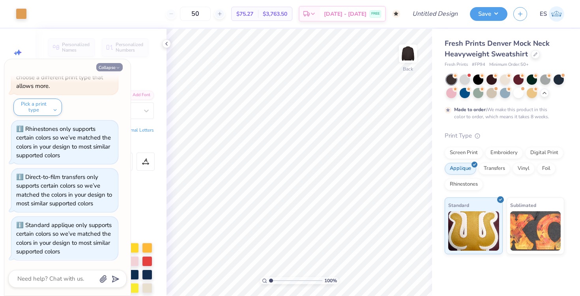
click at [106, 66] on button "Collapse" at bounding box center [109, 67] width 26 height 8
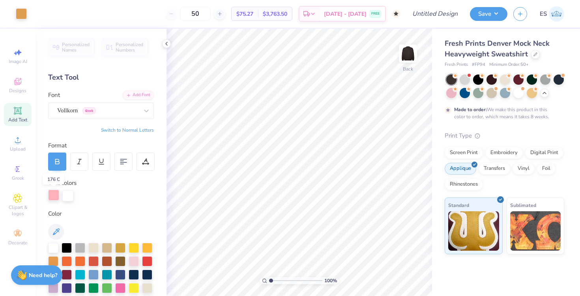
click at [53, 196] on div at bounding box center [53, 195] width 11 height 11
click at [65, 199] on div at bounding box center [67, 195] width 11 height 11
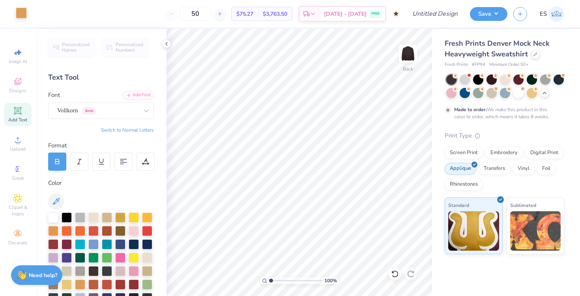
click at [18, 13] on div at bounding box center [21, 12] width 11 height 11
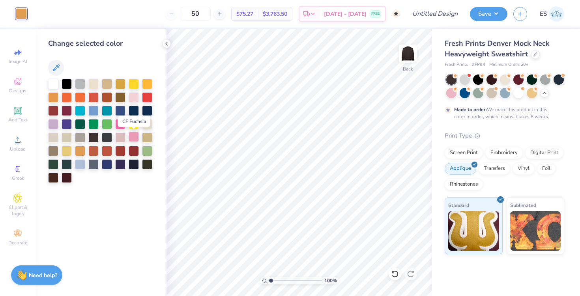
click at [137, 140] on div at bounding box center [134, 137] width 10 height 10
click at [464, 154] on div "Screen Print" at bounding box center [464, 152] width 38 height 12
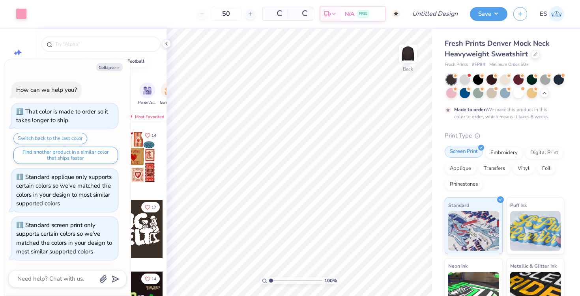
type textarea "x"
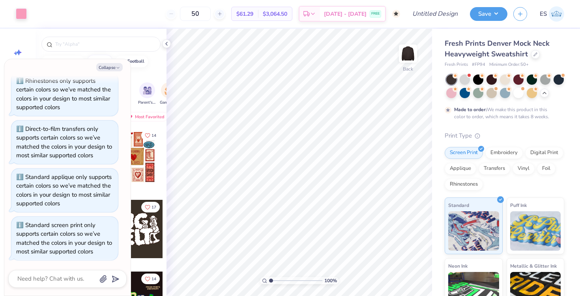
click at [107, 58] on button "bear" at bounding box center [99, 61] width 25 height 12
type input "bear"
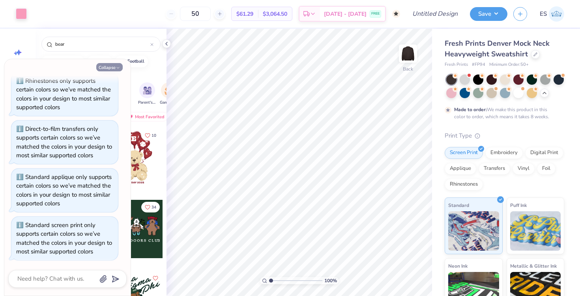
click at [112, 68] on button "Collapse" at bounding box center [109, 67] width 26 height 8
type textarea "x"
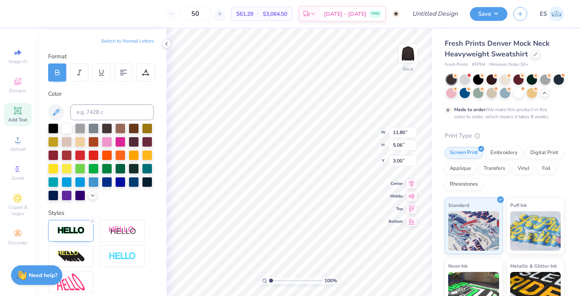
scroll to position [70, 0]
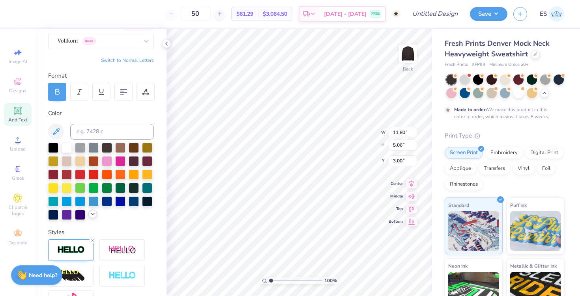
click at [93, 214] on polyline at bounding box center [92, 214] width 3 height 2
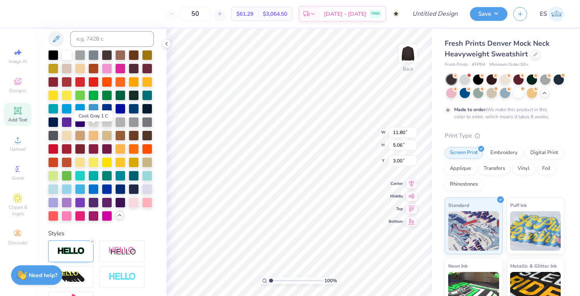
scroll to position [165, 0]
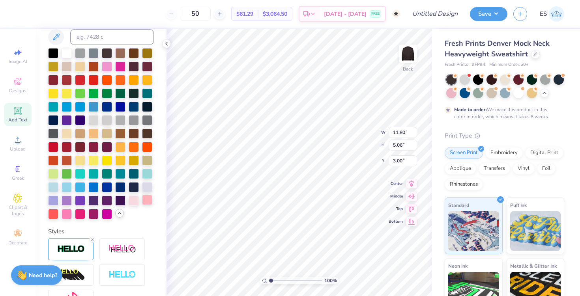
click at [146, 202] on div at bounding box center [147, 200] width 10 height 10
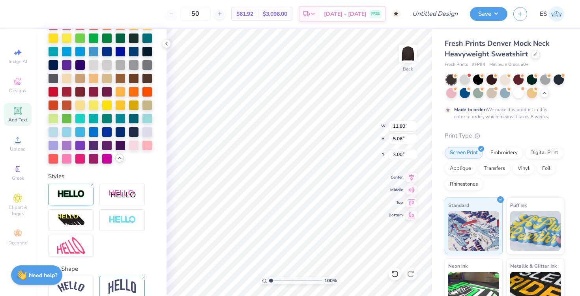
scroll to position [287, 0]
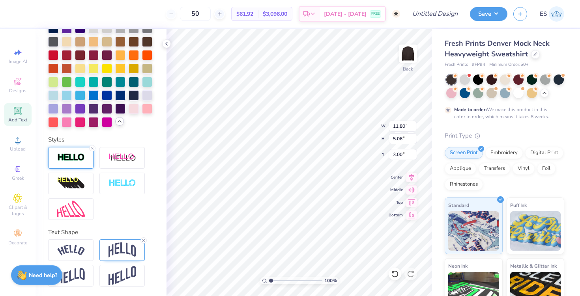
click at [75, 164] on div at bounding box center [70, 158] width 45 height 22
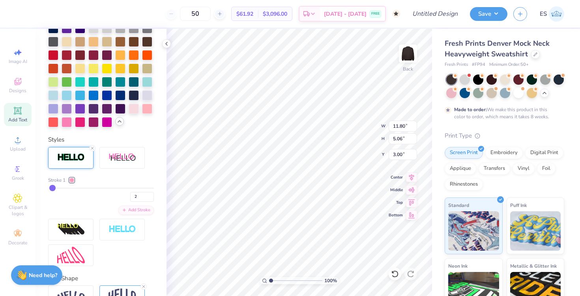
click at [72, 179] on div at bounding box center [71, 180] width 5 height 5
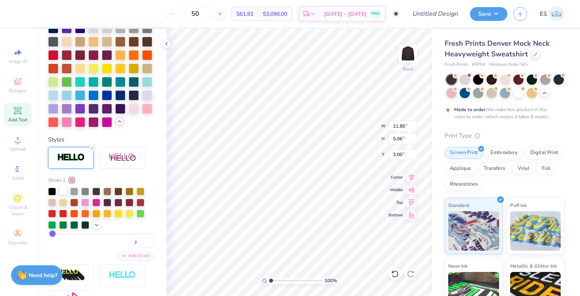
click at [61, 188] on div at bounding box center [63, 191] width 8 height 8
click at [163, 166] on div "Personalized Names Personalized Numbers Text Tool Add Font Font Vollkorn Greek …" at bounding box center [101, 163] width 131 height 268
click at [170, 41] on div at bounding box center [166, 43] width 9 height 9
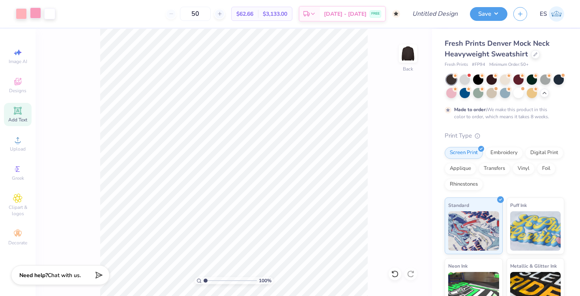
click at [33, 11] on div at bounding box center [35, 12] width 11 height 11
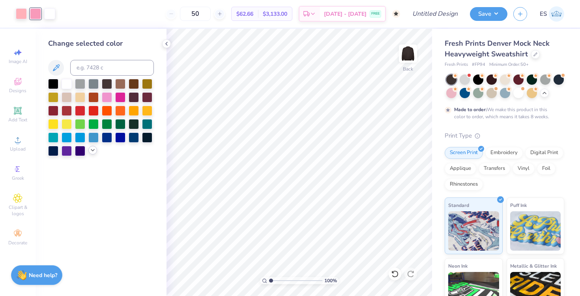
click at [93, 150] on icon at bounding box center [93, 150] width 6 height 6
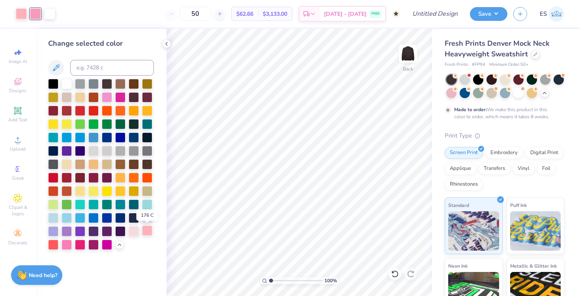
click at [144, 229] on div at bounding box center [147, 231] width 10 height 10
click at [168, 46] on icon at bounding box center [166, 44] width 6 height 6
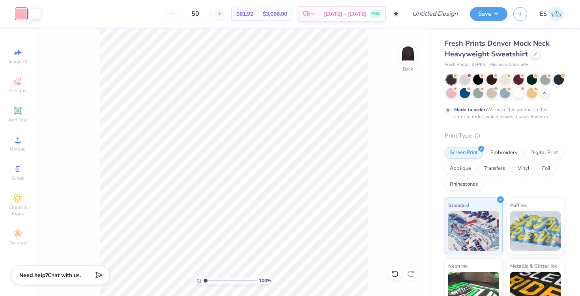
click at [555, 17] on img at bounding box center [556, 13] width 15 height 15
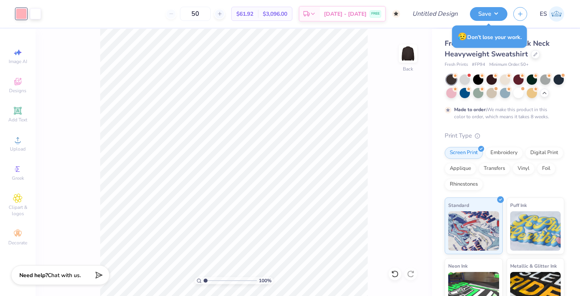
click at [507, 64] on span "Minimum Order: 50 +" at bounding box center [508, 65] width 39 height 7
click at [172, 13] on div "50" at bounding box center [195, 14] width 59 height 14
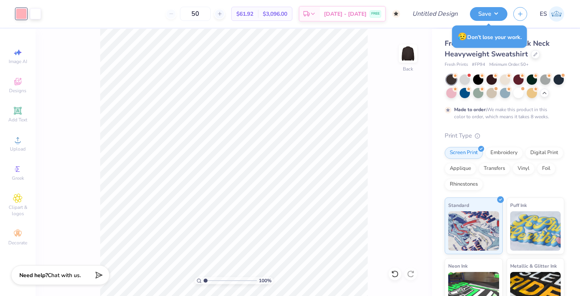
click at [229, 9] on div "50 $61.92 Per Item $3,096.00 Total Est. Delivery Oct 31 - Nov 3 FREE" at bounding box center [223, 14] width 353 height 28
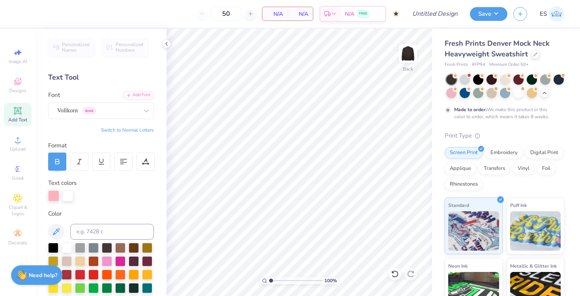
click at [551, 12] on img at bounding box center [556, 13] width 15 height 15
